Goal: Navigation & Orientation: Find specific page/section

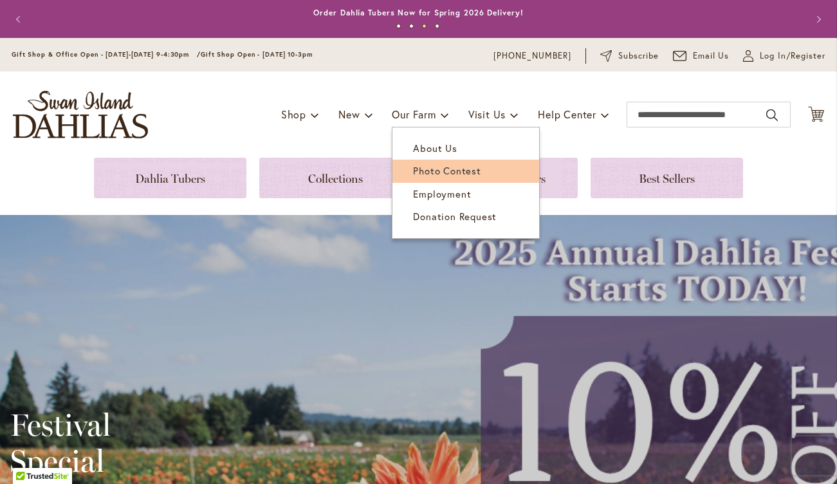
click at [430, 175] on span "Photo Contest" at bounding box center [447, 170] width 68 height 13
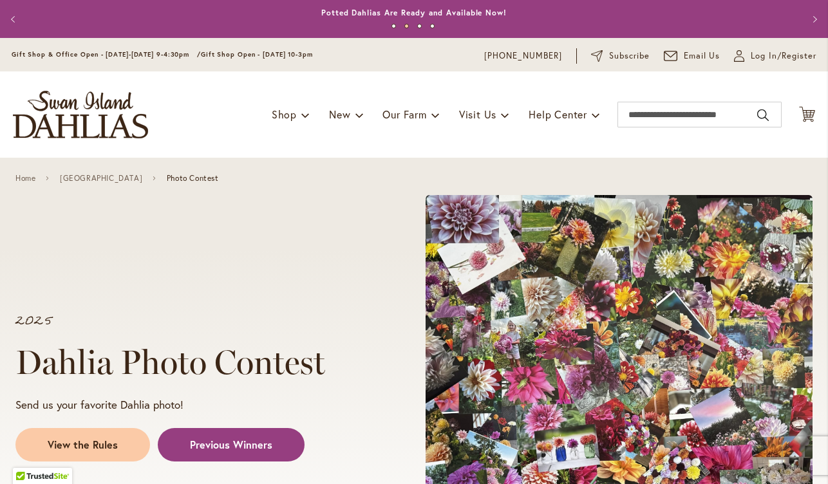
click at [112, 127] on img "store logo" at bounding box center [80, 115] width 135 height 48
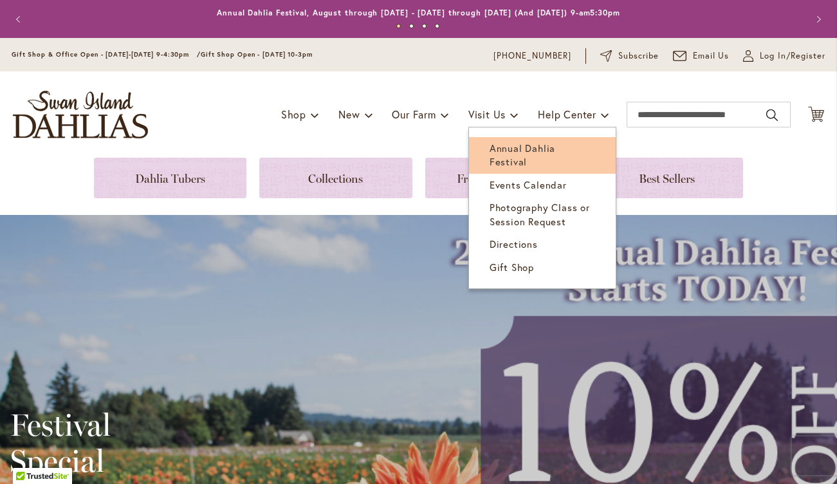
click at [498, 145] on span "Annual Dahlia Festival" at bounding box center [523, 155] width 66 height 26
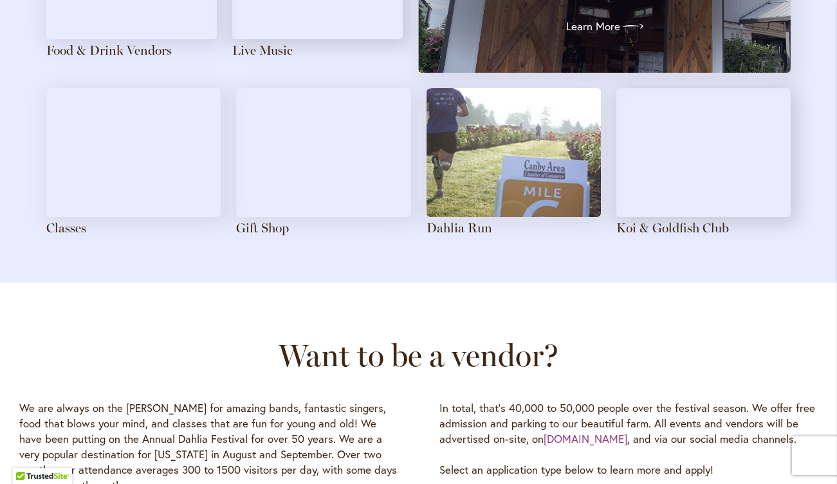
scroll to position [1609, 0]
